Goal: Task Accomplishment & Management: Use online tool/utility

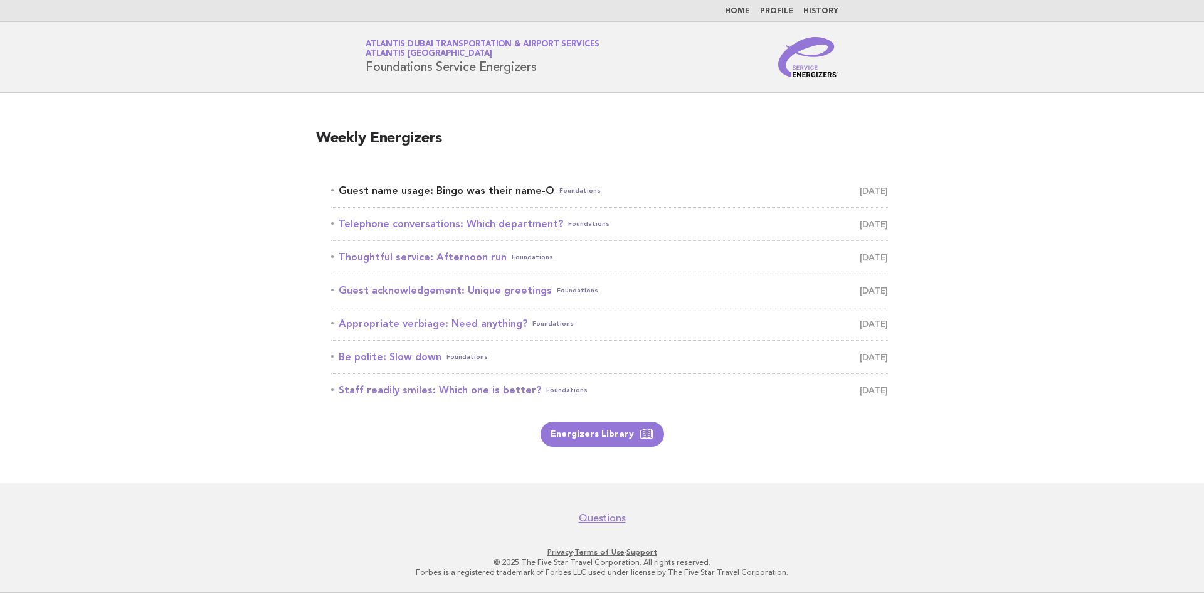
click at [470, 199] on link "Guest name usage: Bingo was their name-O Foundations [DATE]" at bounding box center [609, 191] width 557 height 18
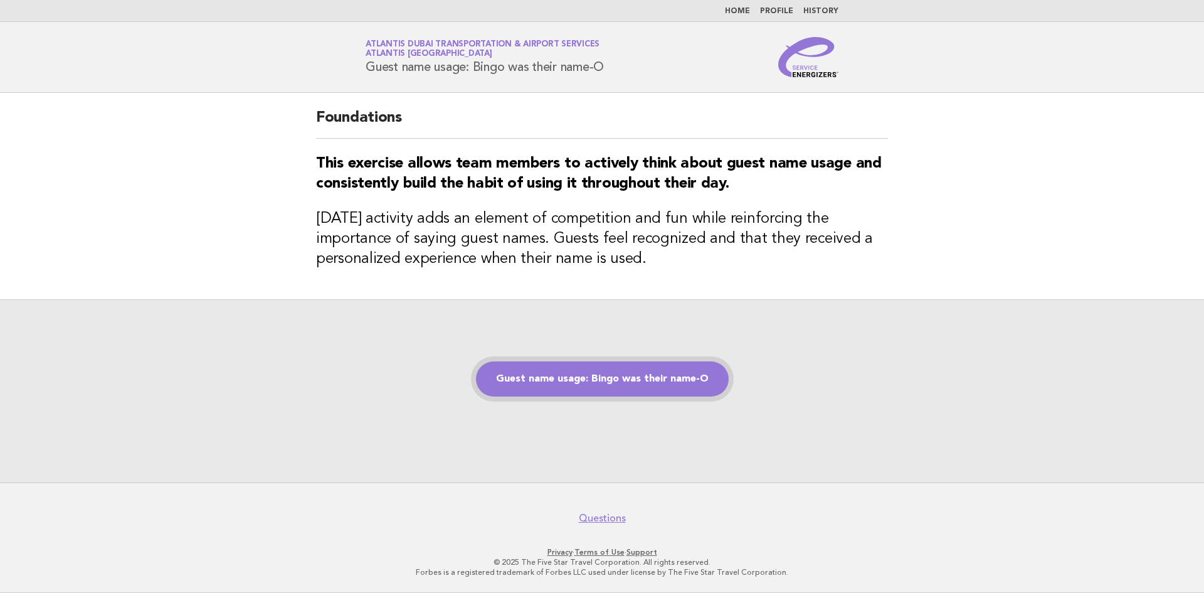
click at [691, 382] on link "Guest name usage: Bingo was their name-O" at bounding box center [602, 378] width 253 height 35
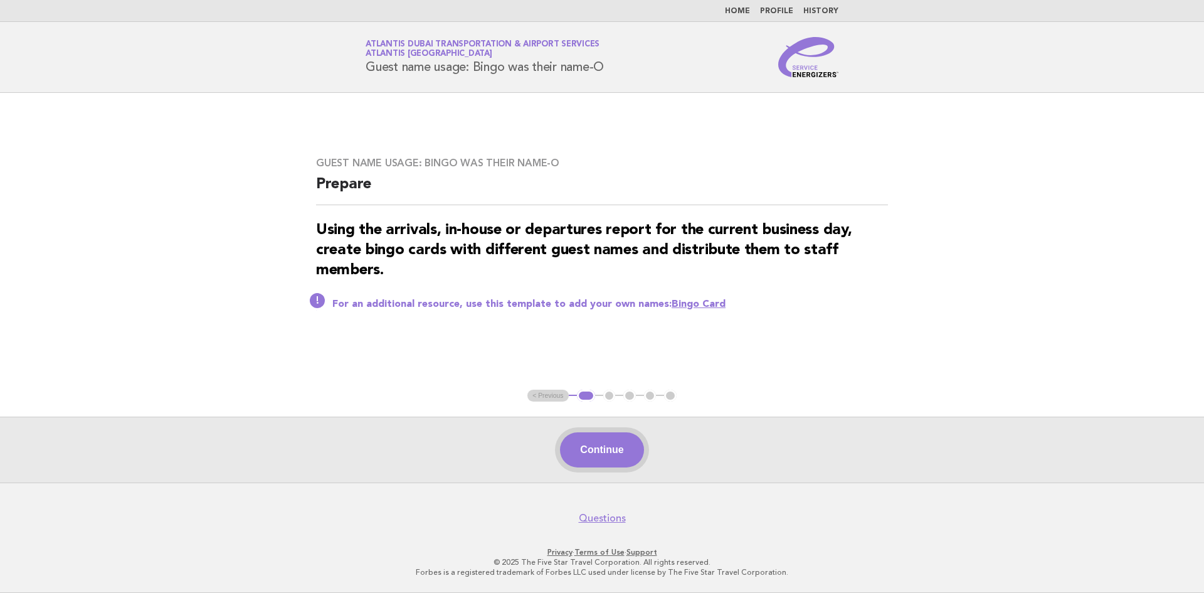
click at [596, 443] on button "Continue" at bounding box center [601, 449] width 83 height 35
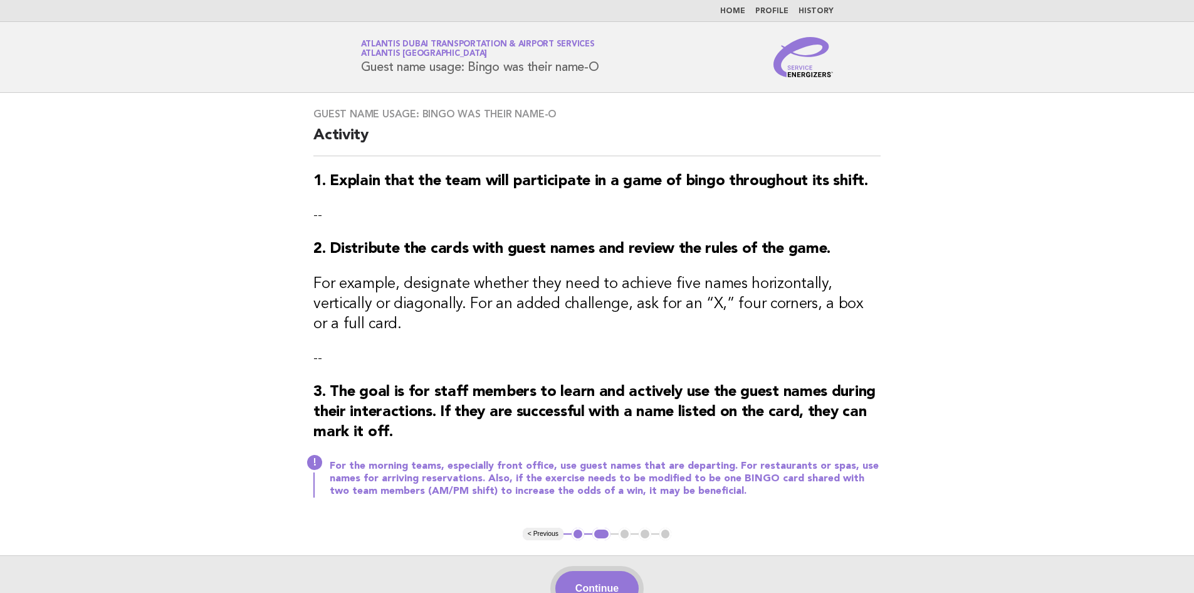
click at [635, 571] on button "Continue" at bounding box center [597, 588] width 83 height 35
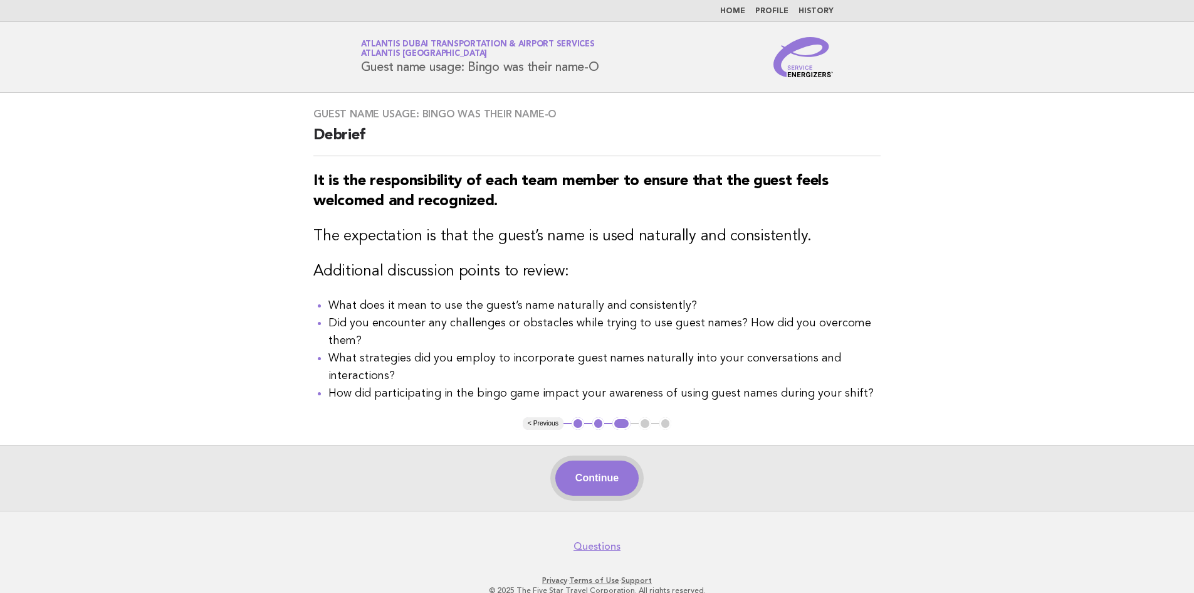
click at [623, 482] on button "Continue" at bounding box center [597, 477] width 83 height 35
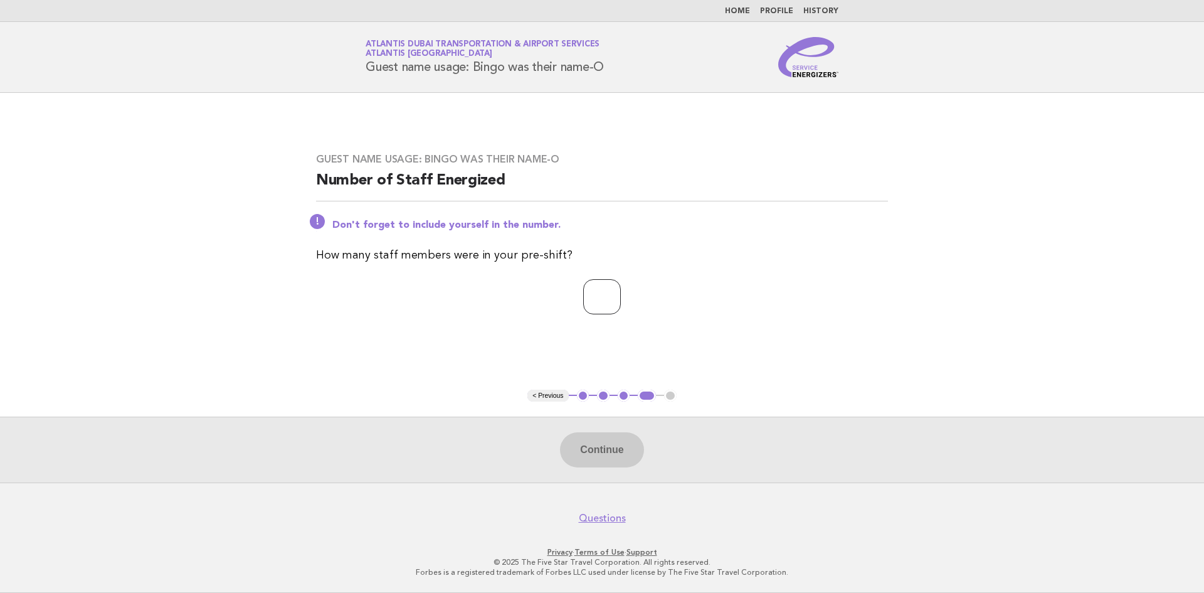
click at [597, 297] on input "number" at bounding box center [602, 296] width 38 height 35
type input "*"
click at [601, 449] on button "Continue" at bounding box center [601, 449] width 83 height 35
